Goal: Information Seeking & Learning: Learn about a topic

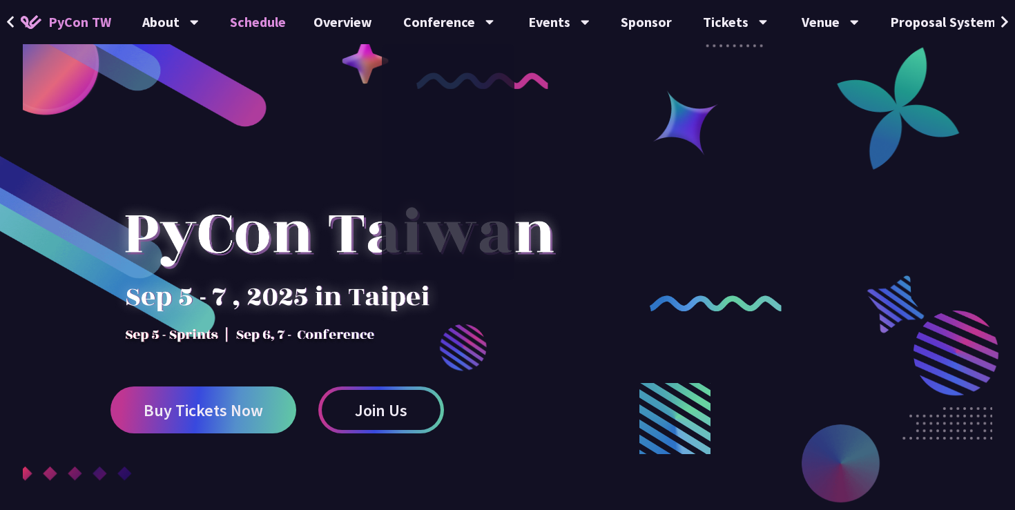
click at [275, 26] on link "Schedule" at bounding box center [258, 22] width 84 height 44
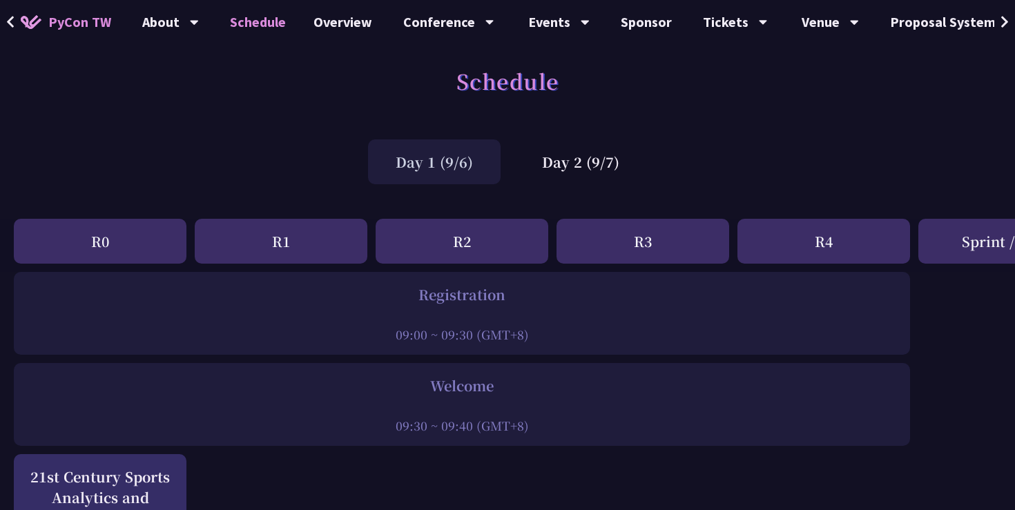
scroll to position [11, 0]
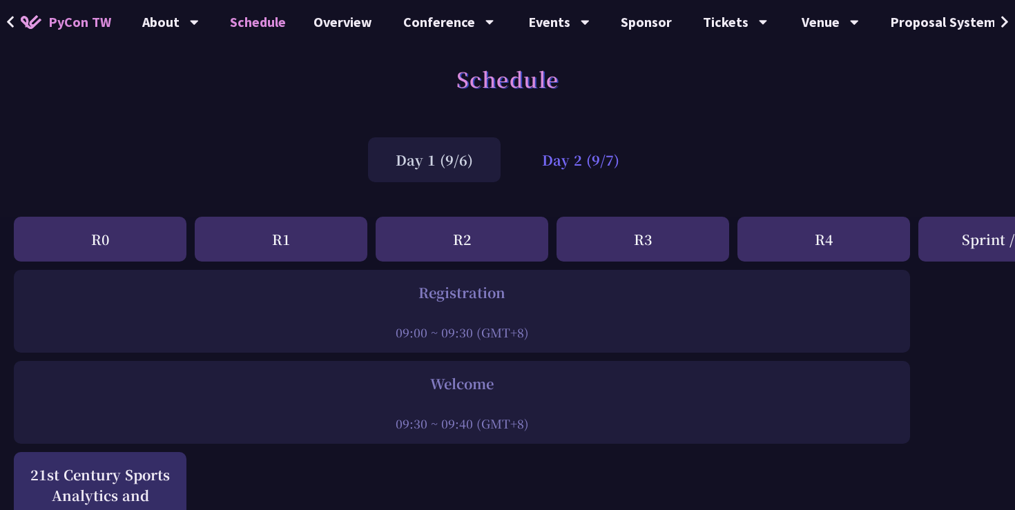
click at [557, 174] on div "Day 2 (9/7)" at bounding box center [581, 159] width 133 height 45
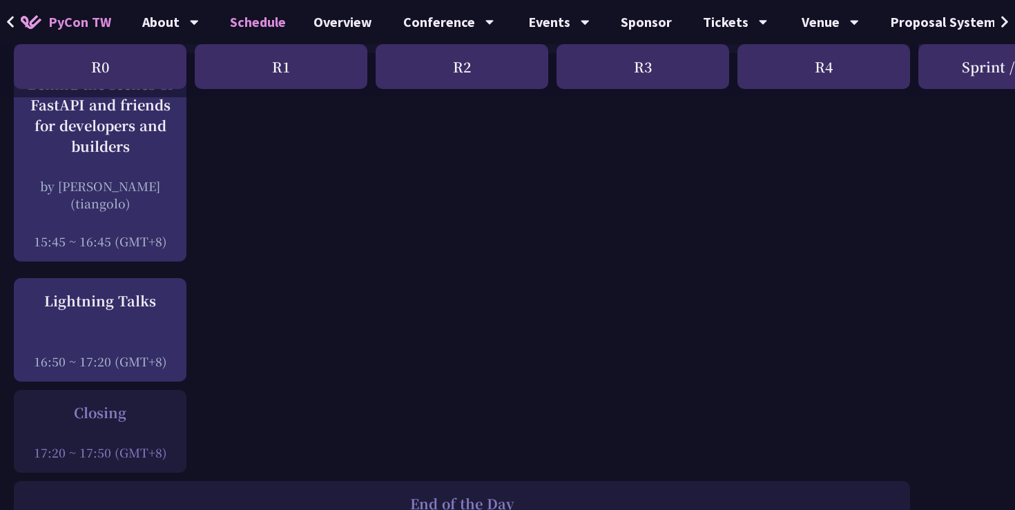
scroll to position [1827, 0]
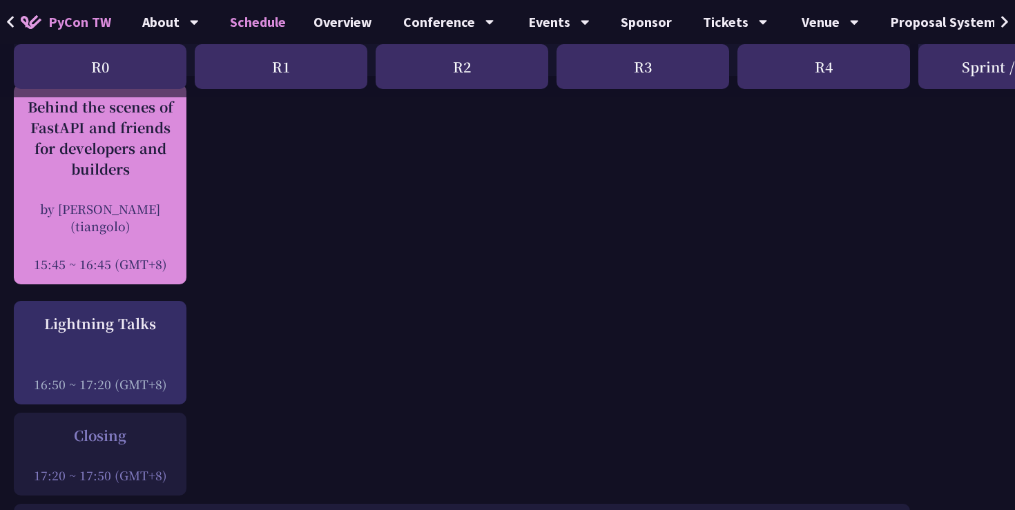
click at [115, 249] on div at bounding box center [100, 245] width 159 height 21
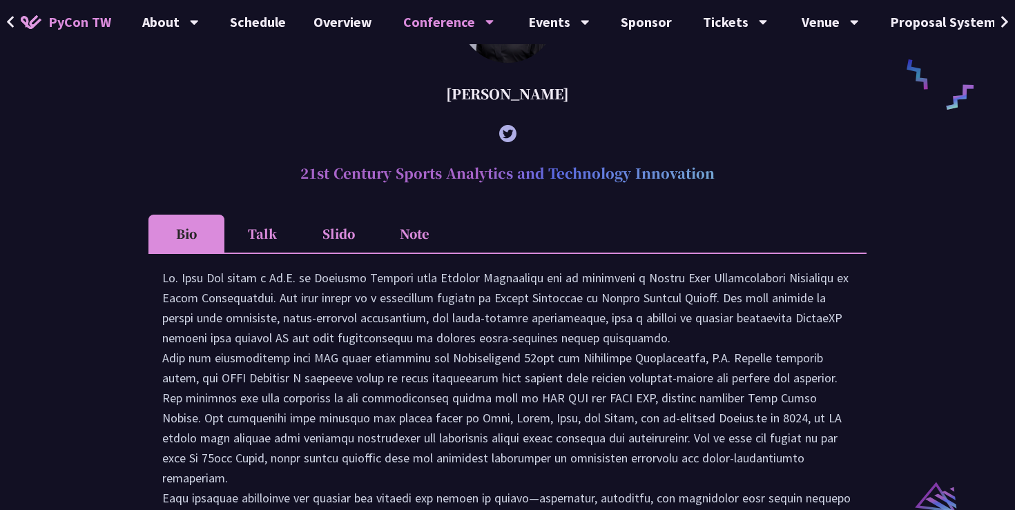
scroll to position [1111, 0]
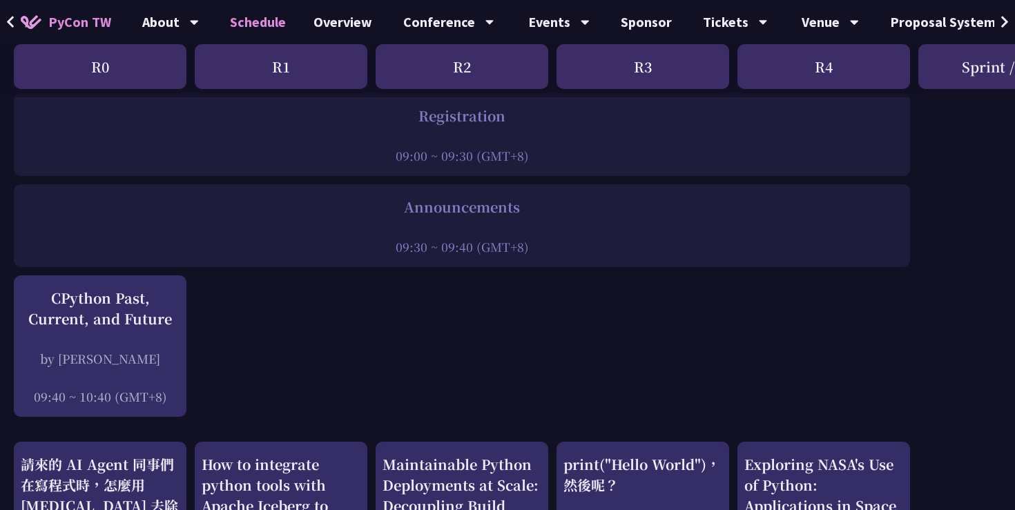
scroll to position [209, 0]
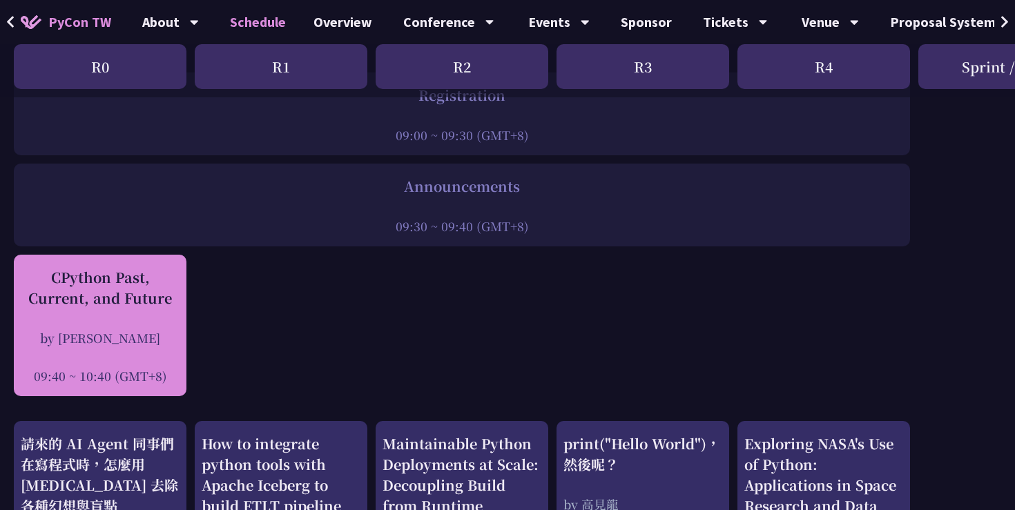
click at [76, 275] on div "CPython Past, Current, and Future" at bounding box center [100, 287] width 159 height 41
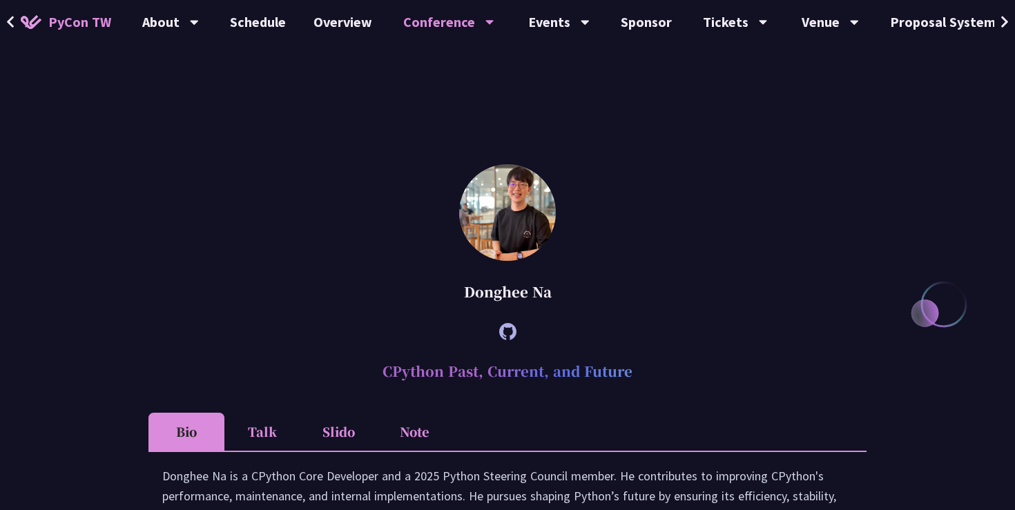
scroll to position [1833, 0]
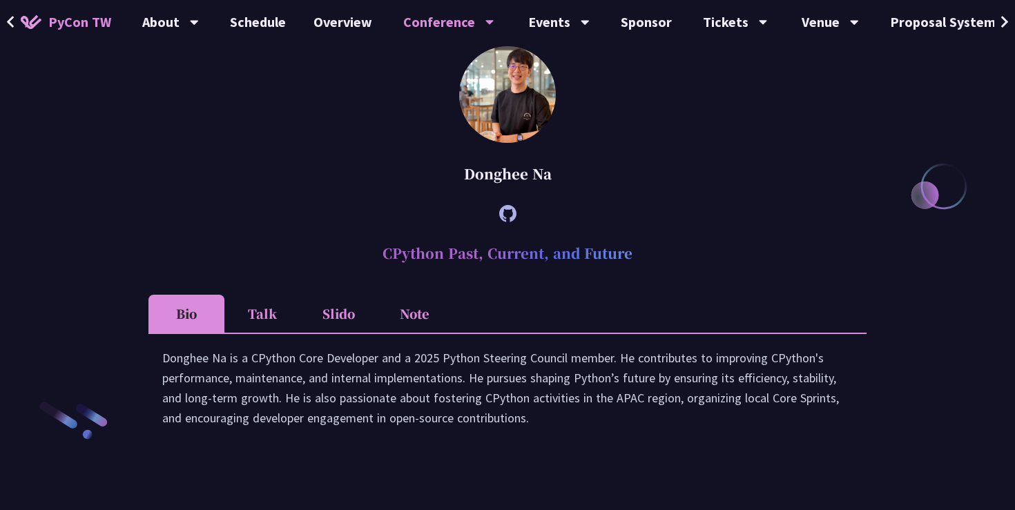
drag, startPoint x: 550, startPoint y: 198, endPoint x: 468, endPoint y: 197, distance: 82.2
click at [468, 195] on div "Donghee Na" at bounding box center [507, 173] width 718 height 41
copy div "Donghee Na"
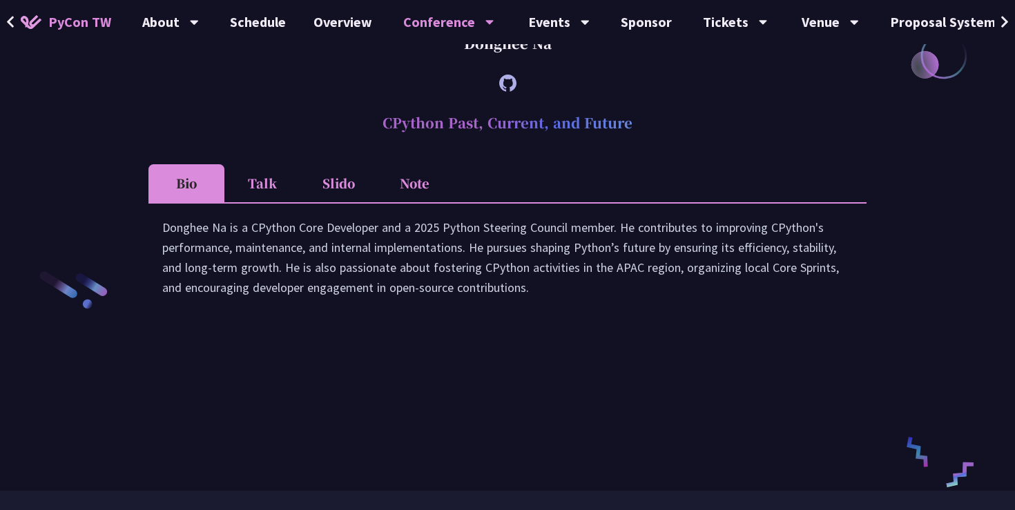
scroll to position [1971, 0]
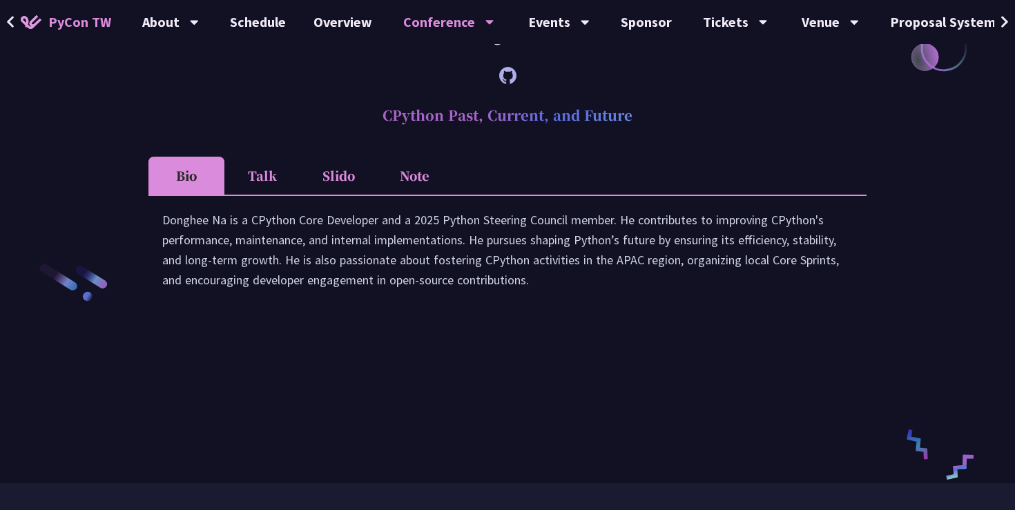
click at [421, 195] on li "Note" at bounding box center [414, 176] width 76 height 38
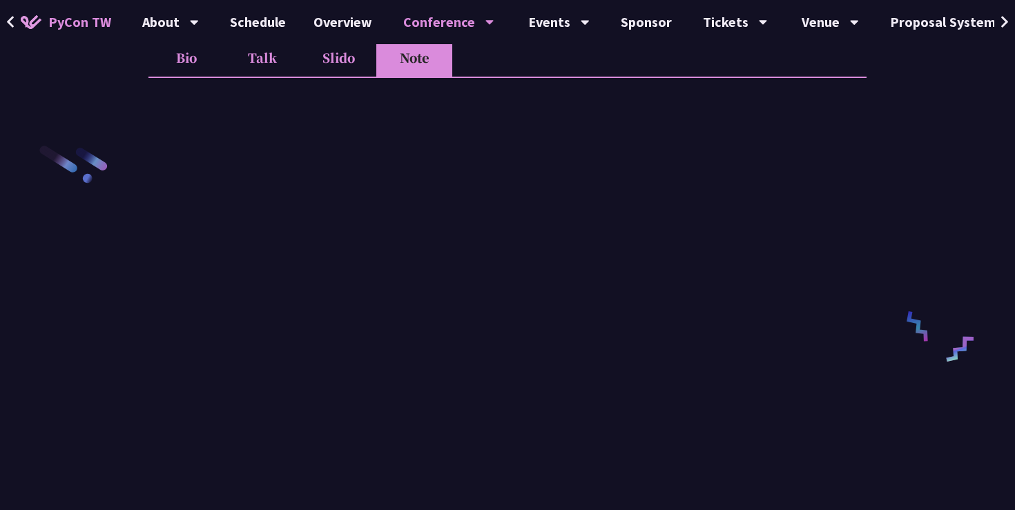
scroll to position [1950, 0]
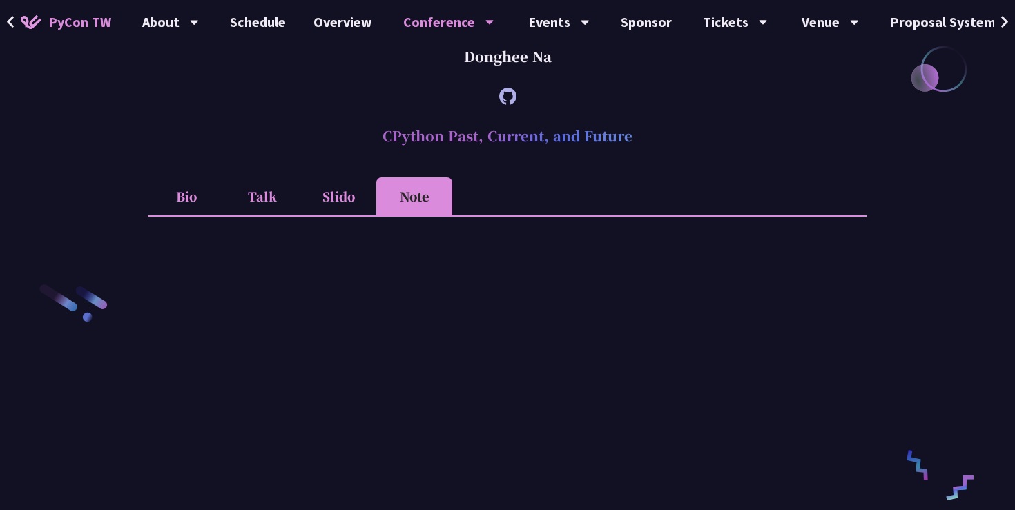
click at [253, 215] on li "Talk" at bounding box center [262, 196] width 76 height 38
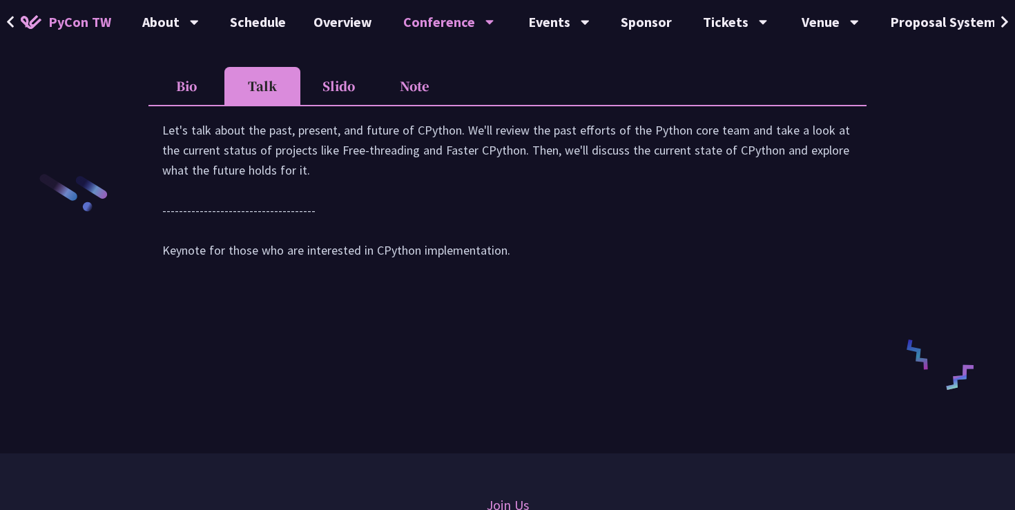
scroll to position [2055, 0]
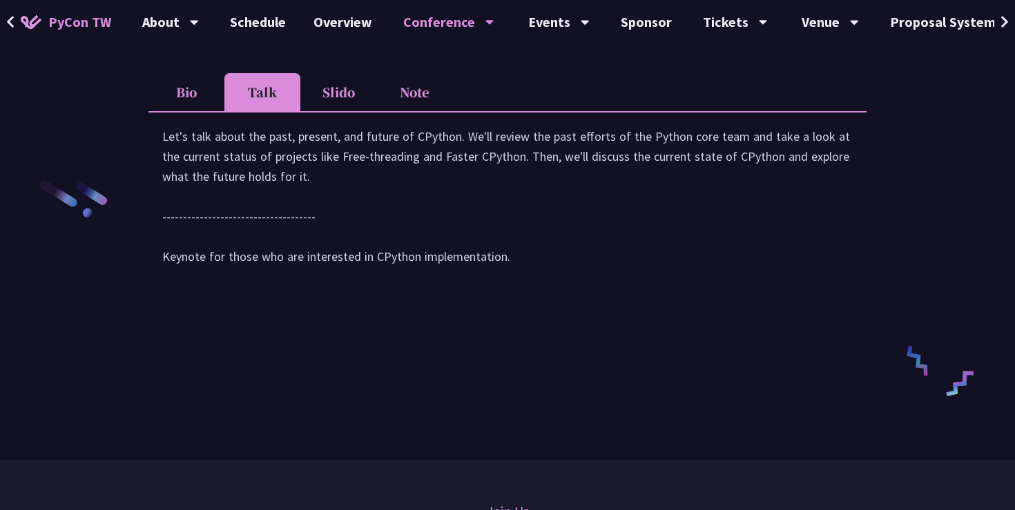
click at [184, 111] on li "Bio" at bounding box center [186, 92] width 76 height 38
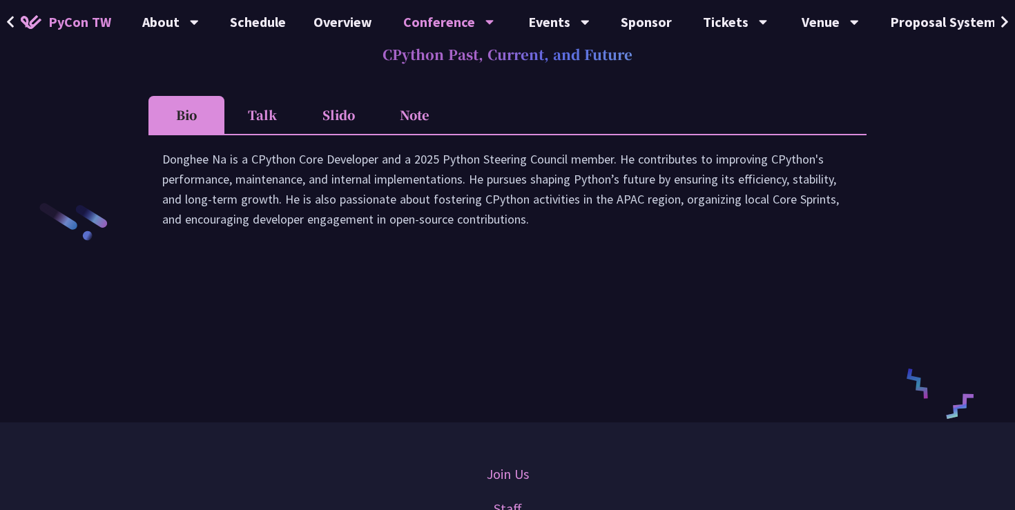
scroll to position [2015, 0]
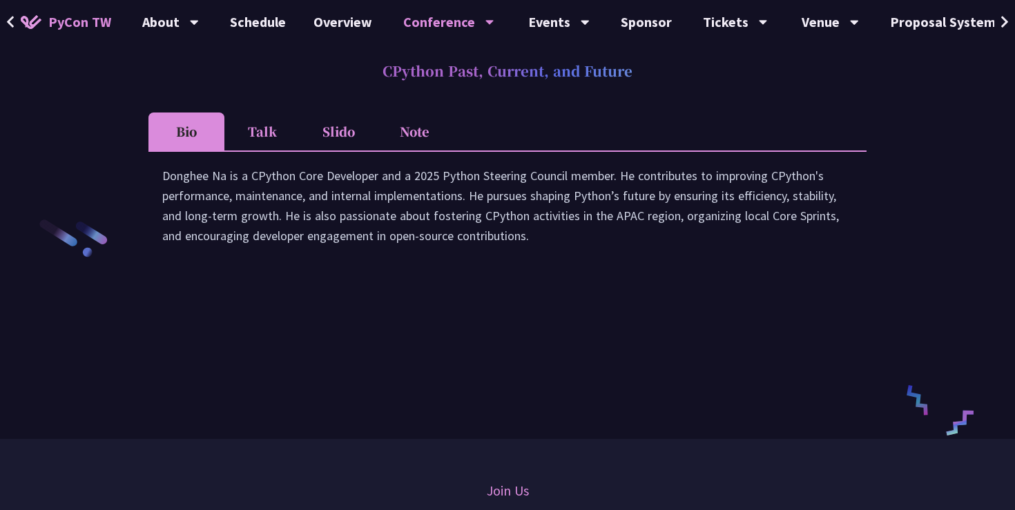
click at [345, 151] on li "Slido" at bounding box center [338, 132] width 76 height 38
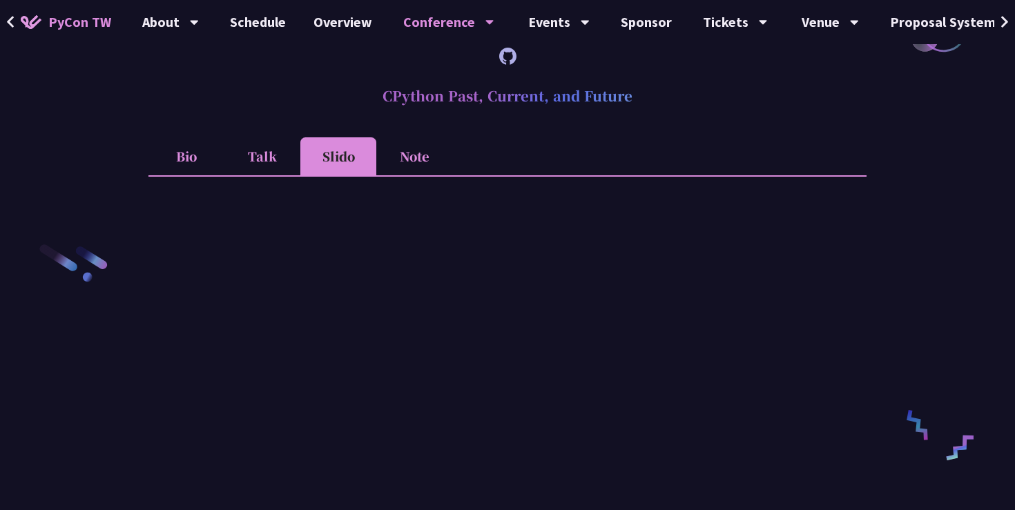
scroll to position [1816, 0]
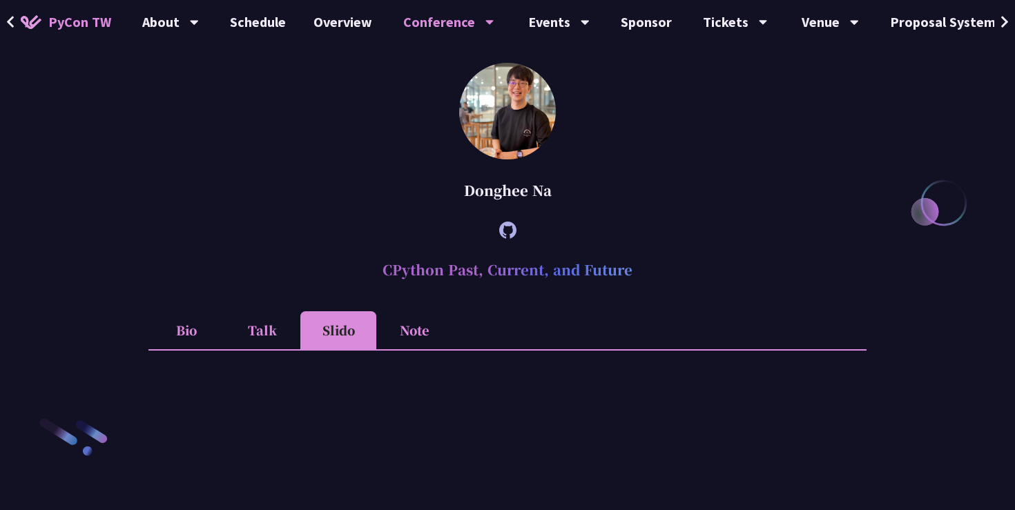
click at [419, 349] on li "Note" at bounding box center [414, 330] width 76 height 38
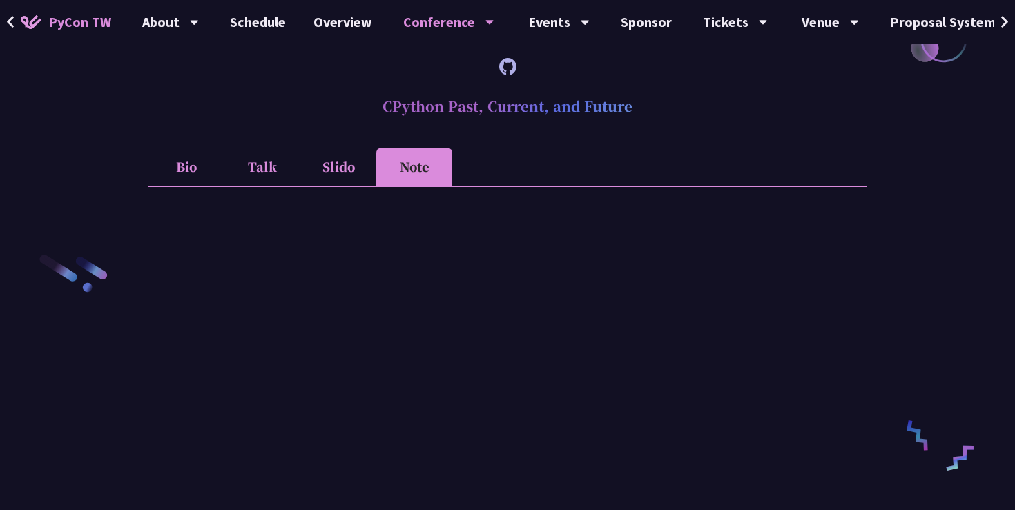
scroll to position [1986, 0]
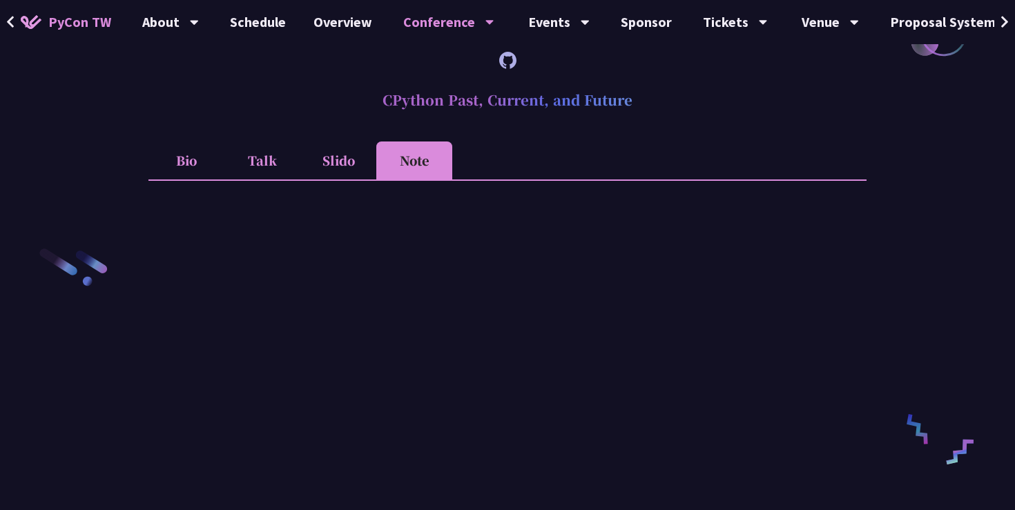
click at [184, 180] on li "Bio" at bounding box center [186, 161] width 76 height 38
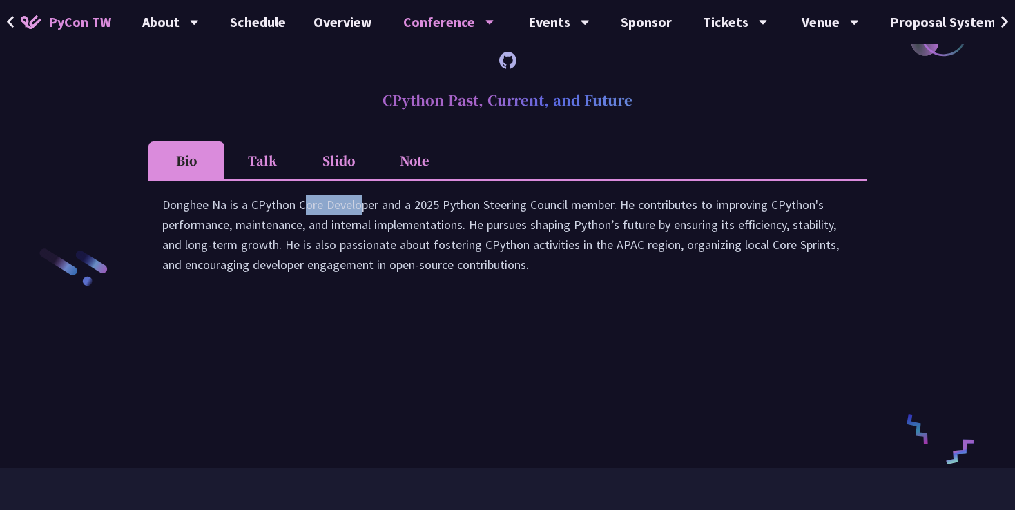
drag, startPoint x: 224, startPoint y: 244, endPoint x: 166, endPoint y: 247, distance: 58.1
click at [166, 247] on div "Donghee Na is a CPython Core Developer and a 2025 Python Steering Council membe…" at bounding box center [507, 242] width 691 height 94
copy div "Donghee Na"
